Goal: Transaction & Acquisition: Purchase product/service

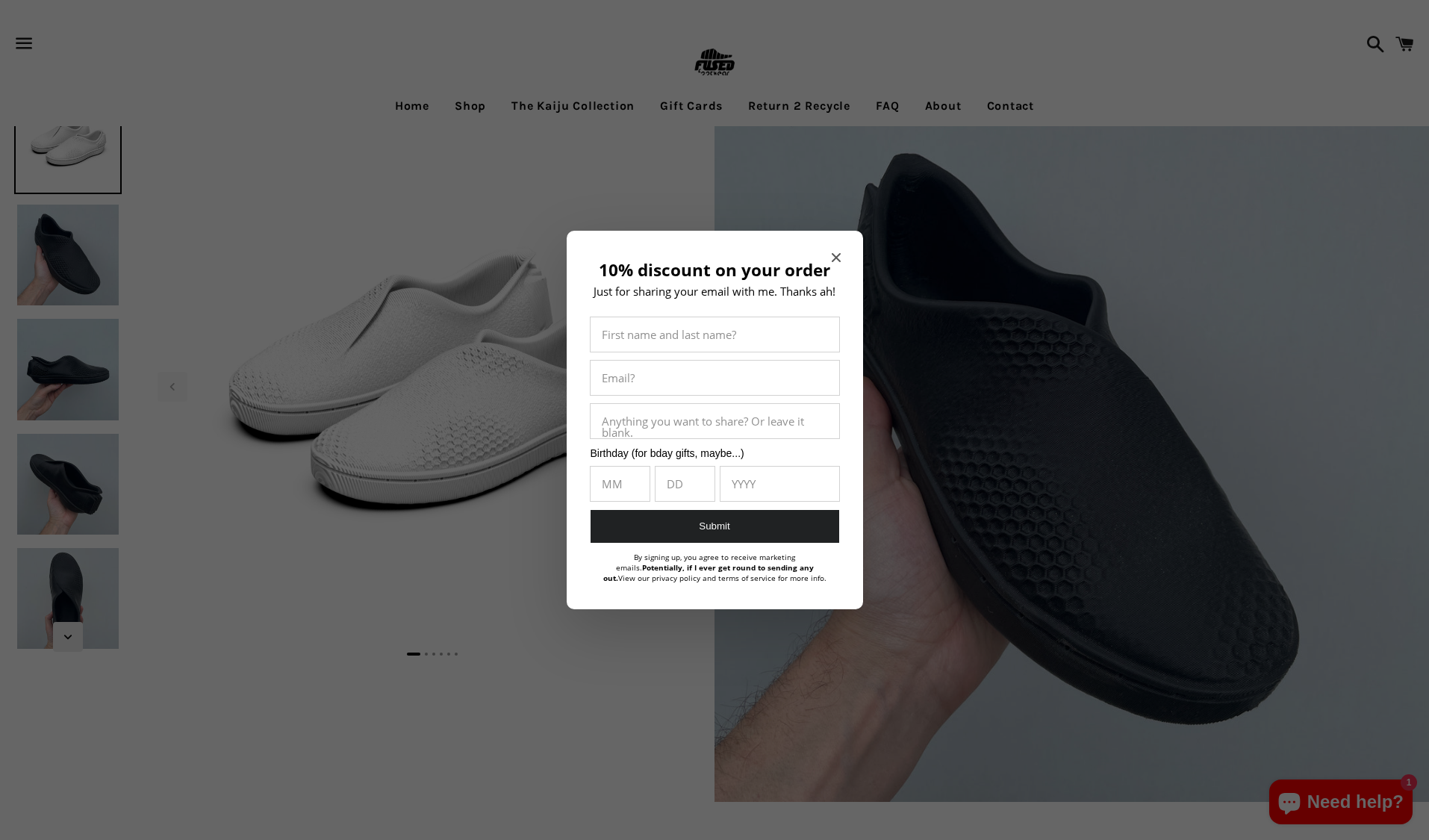
click at [831, 259] on div "10% discount on your order Just for sharing your email with me. Thanks ah! Firs…" at bounding box center [715, 420] width 297 height 379
click at [831, 262] on h2 "10% discount on your order" at bounding box center [715, 270] width 252 height 20
drag, startPoint x: 831, startPoint y: 255, endPoint x: 849, endPoint y: 258, distance: 18.2
click at [841, 256] on div "10% discount on your order Just for sharing your email with me. Thanks ah! Firs…" at bounding box center [715, 420] width 297 height 379
click at [844, 259] on div "10% discount on your order Just for sharing your email with me. Thanks ah! Firs…" at bounding box center [715, 420] width 297 height 379
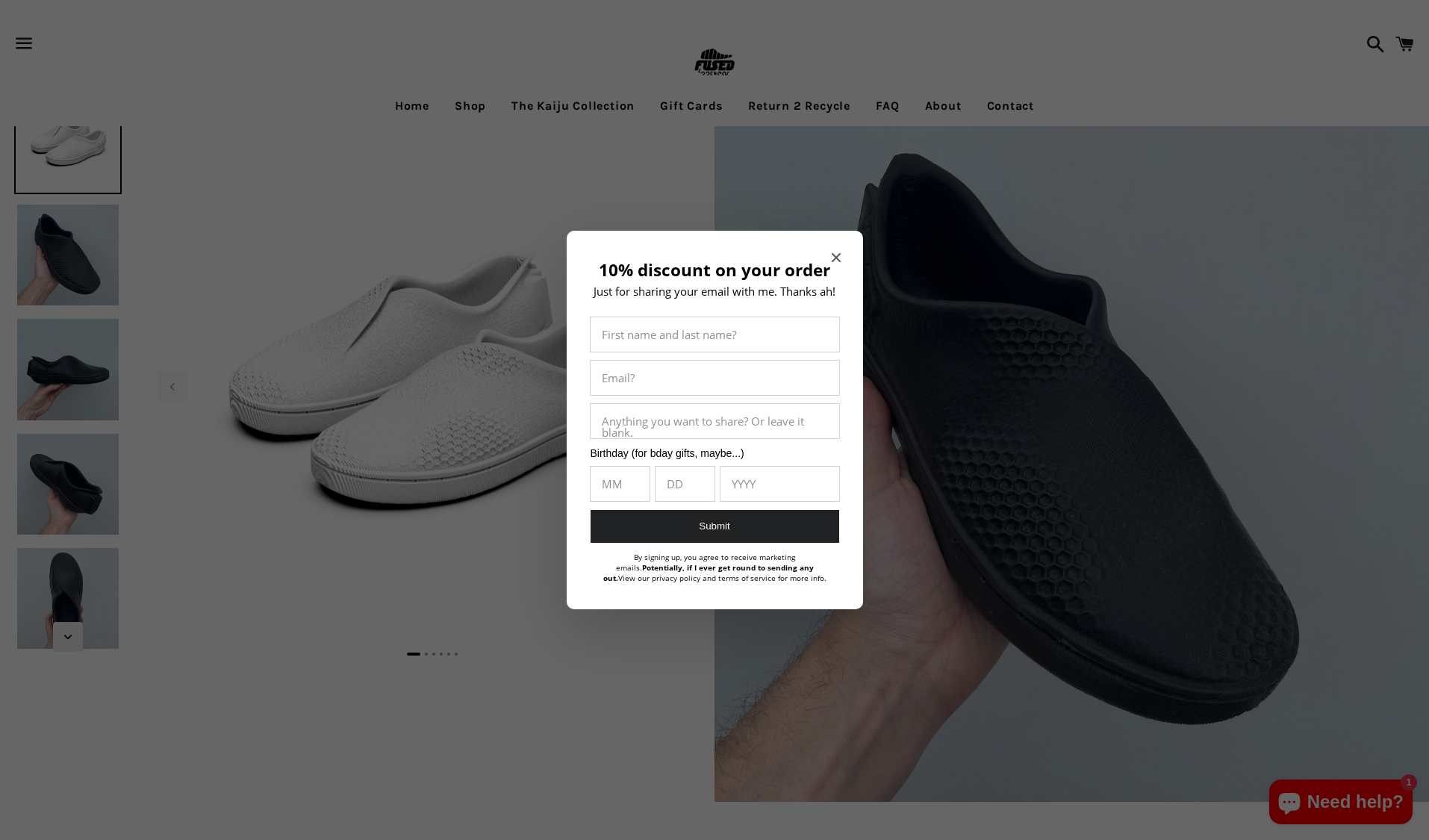
click at [838, 256] on icon "Close modal" at bounding box center [837, 258] width 9 height 9
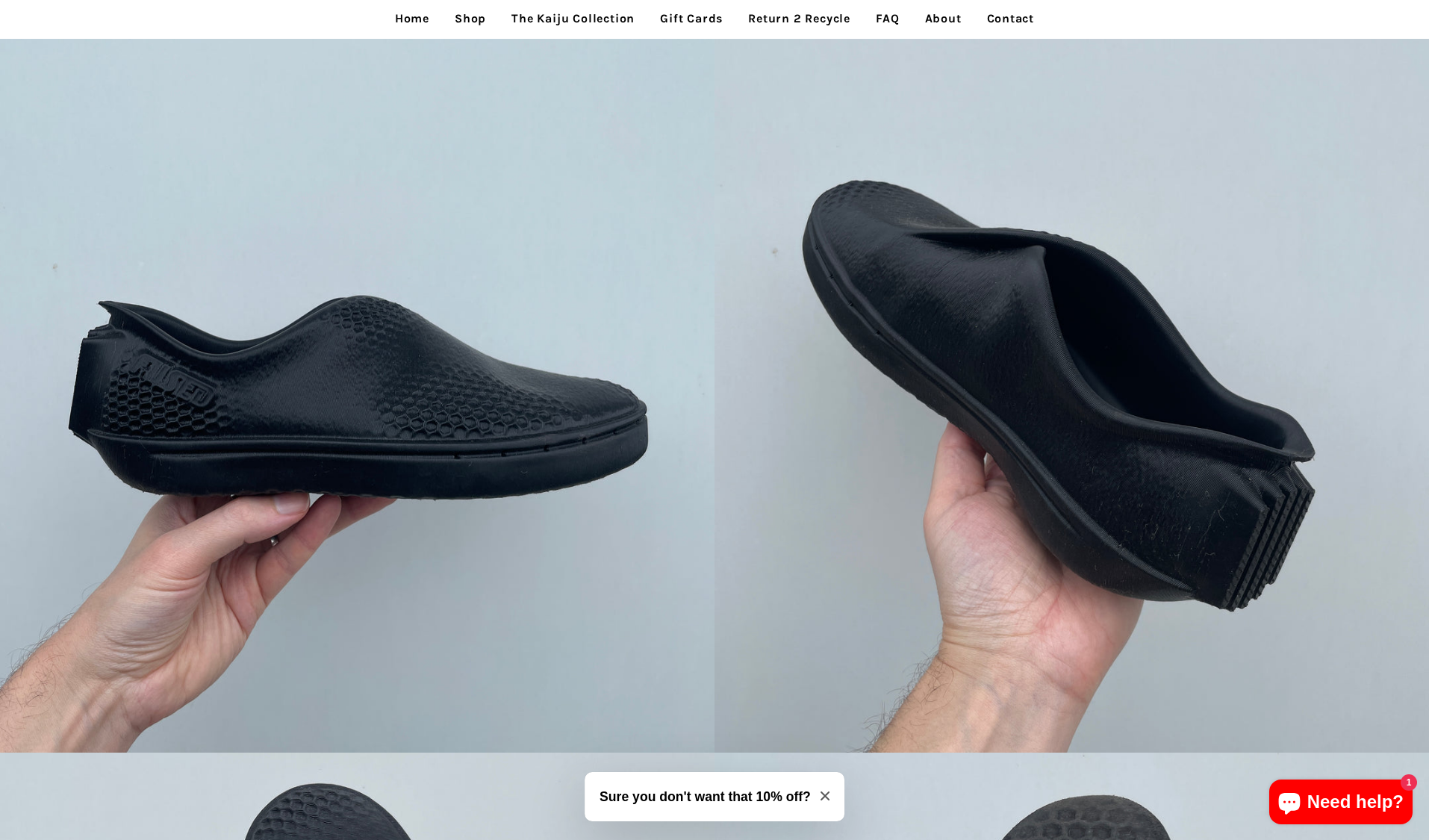
scroll to position [1352, 0]
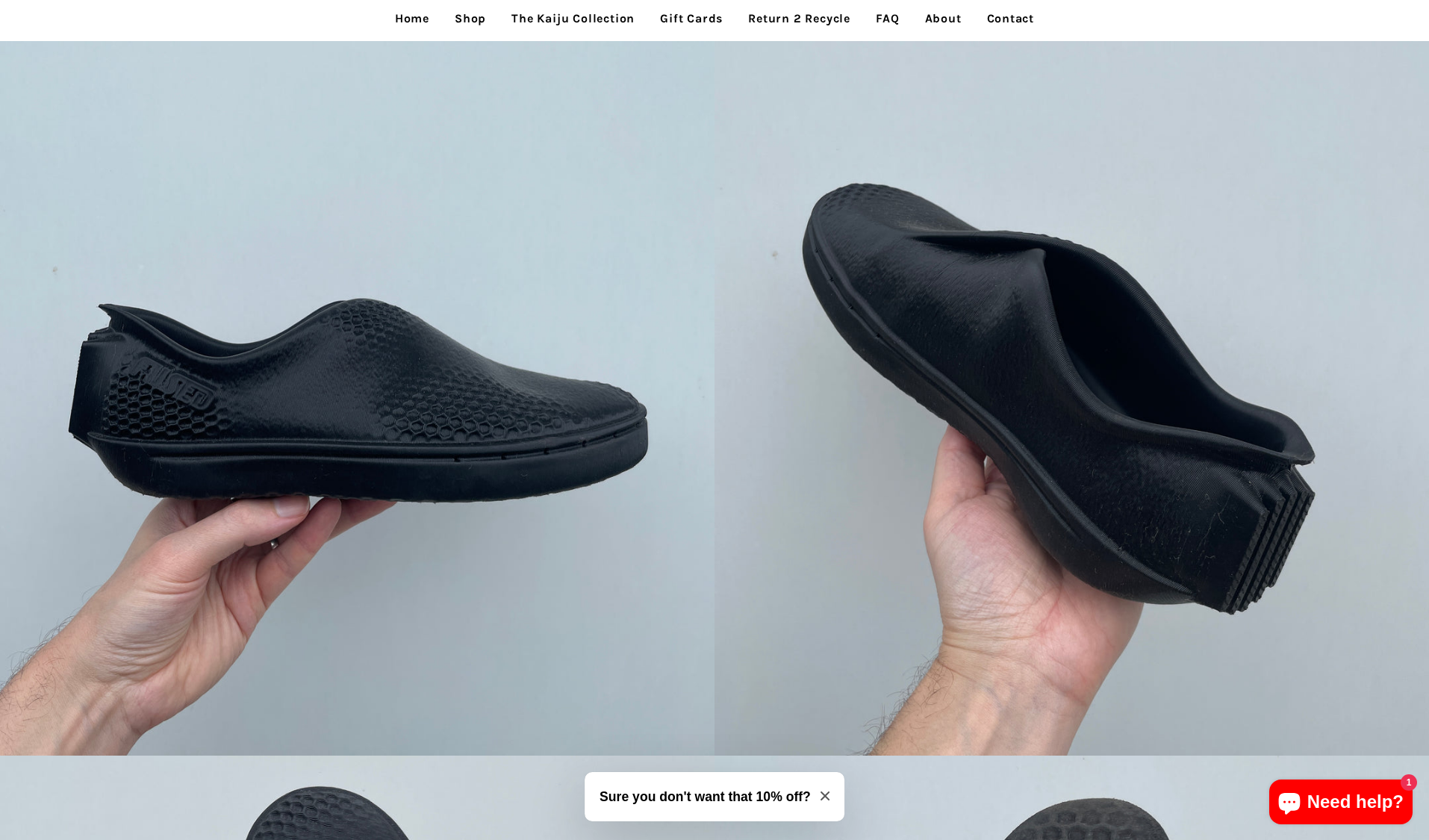
drag, startPoint x: 978, startPoint y: 259, endPoint x: 1098, endPoint y: 189, distance: 138.9
